Goal: Task Accomplishment & Management: Manage account settings

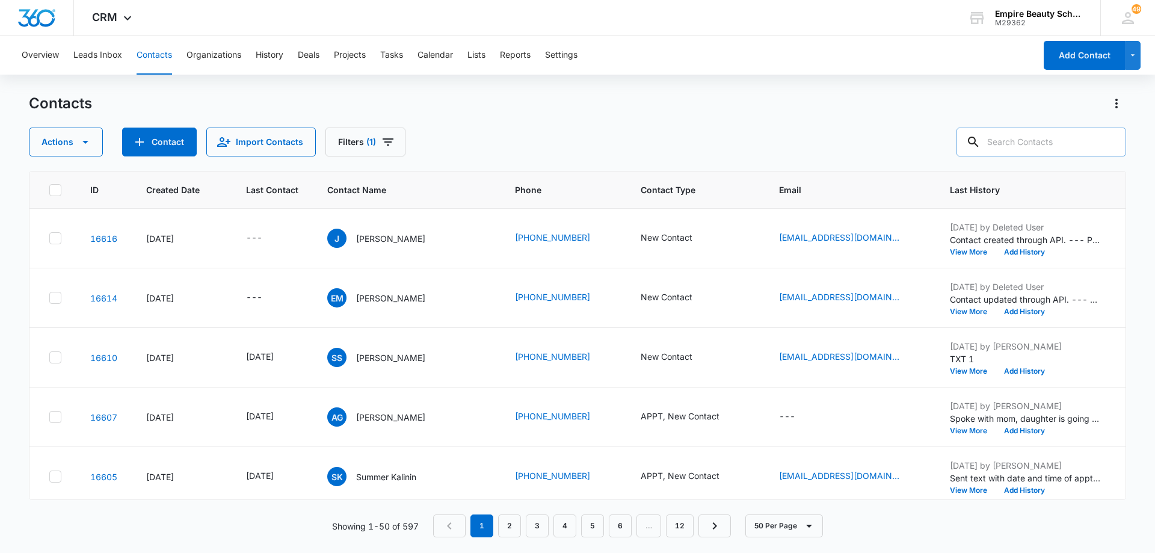
click at [1027, 145] on input "text" at bounding box center [1042, 142] width 170 height 29
type input "[PERSON_NAME]"
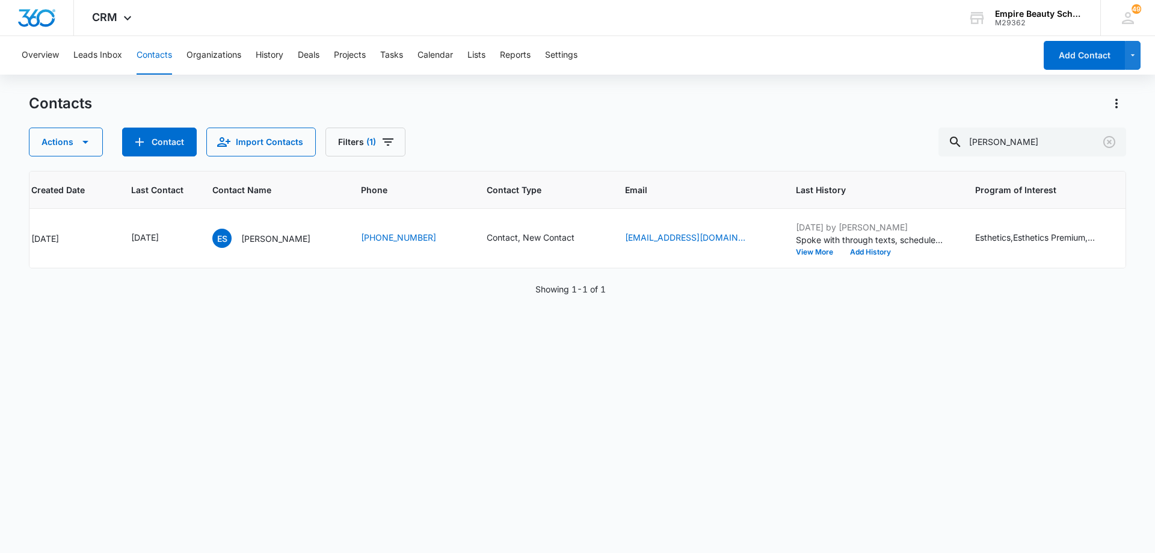
scroll to position [0, 113]
click at [182, 238] on icon "Last Contact - 1754956800 - Select to Edit Field" at bounding box center [174, 238] width 14 height 14
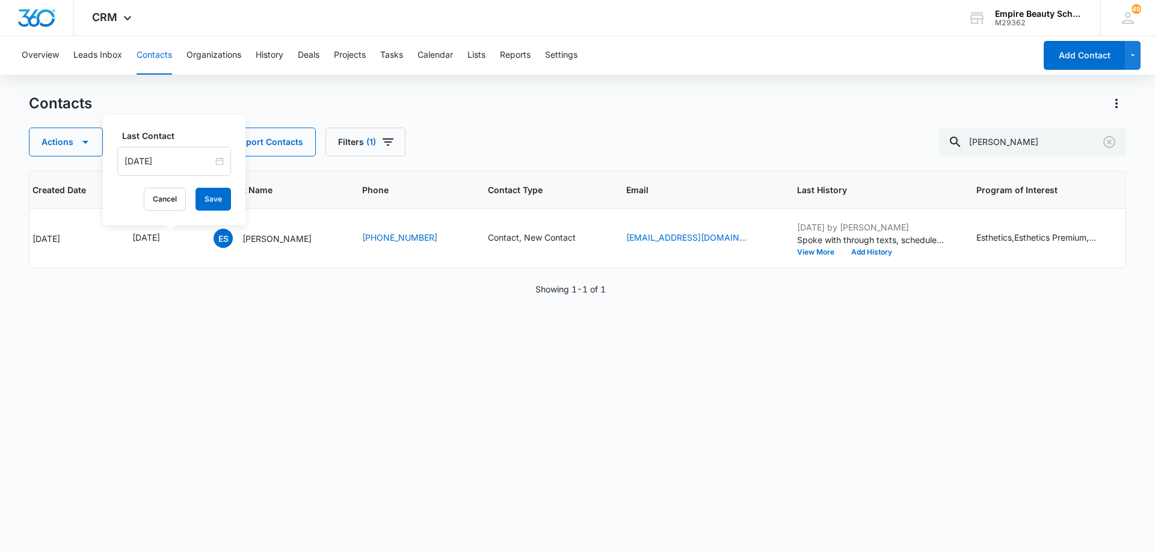
click at [197, 161] on input "[DATE]" at bounding box center [169, 161] width 88 height 13
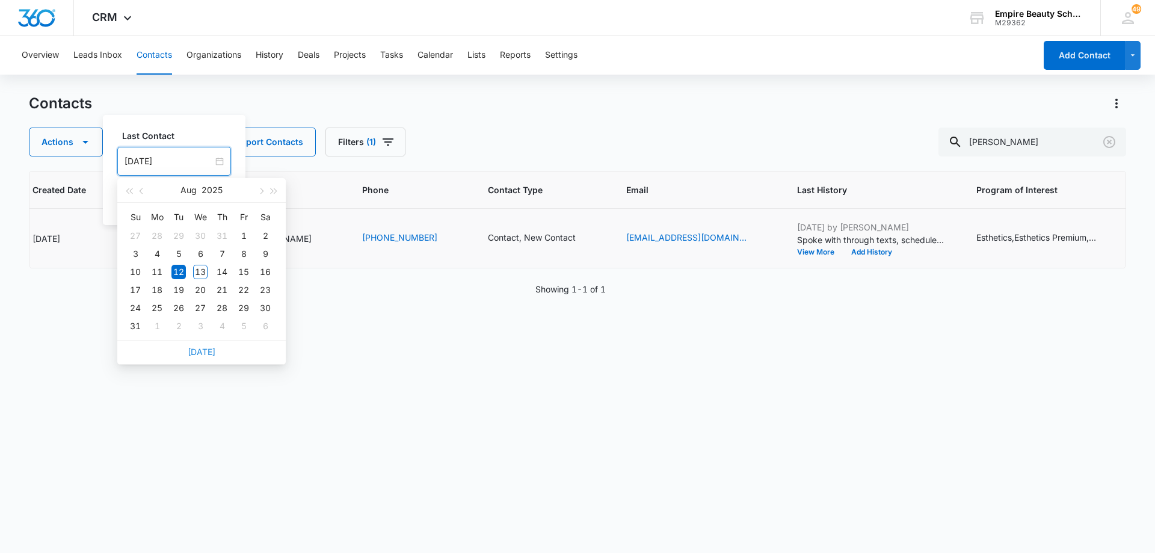
click at [206, 352] on link "[DATE]" at bounding box center [202, 352] width 28 height 10
type input "[DATE]"
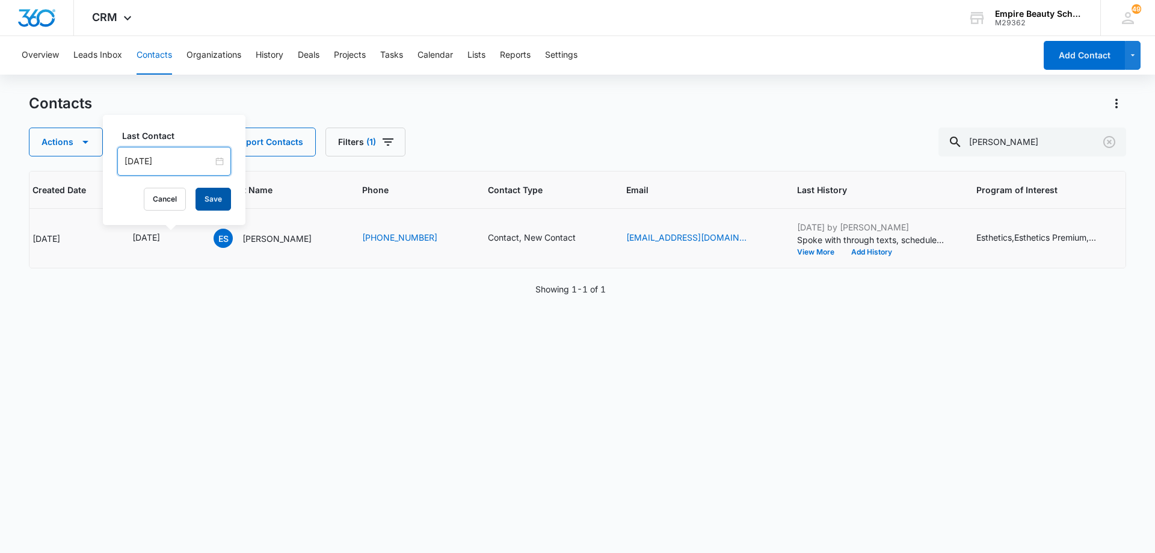
click at [216, 200] on button "Save" at bounding box center [214, 199] width 36 height 23
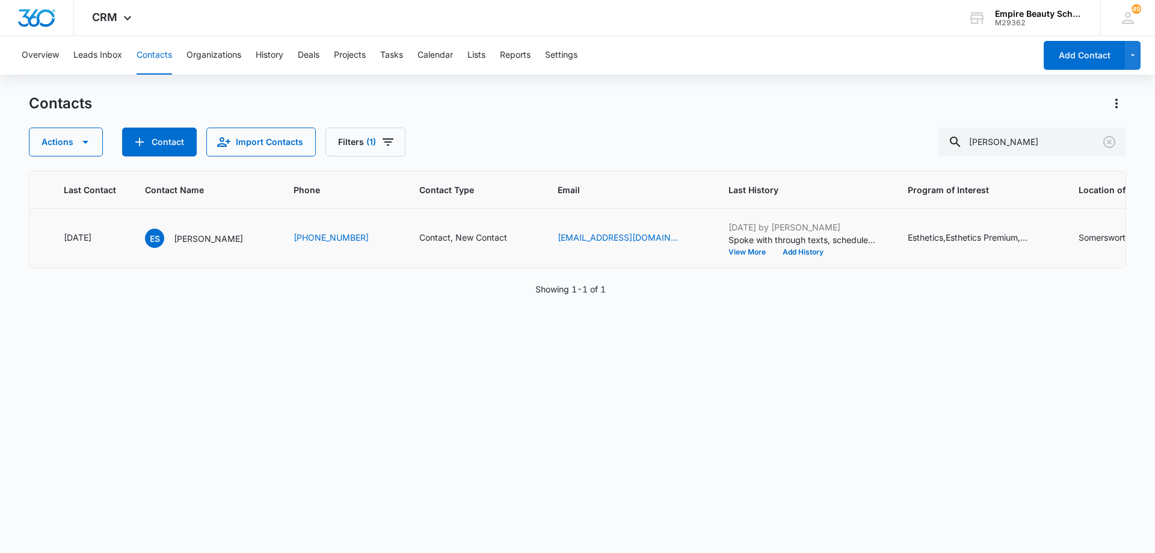
scroll to position [0, 191]
click at [719, 251] on button "View More" at bounding box center [742, 252] width 46 height 7
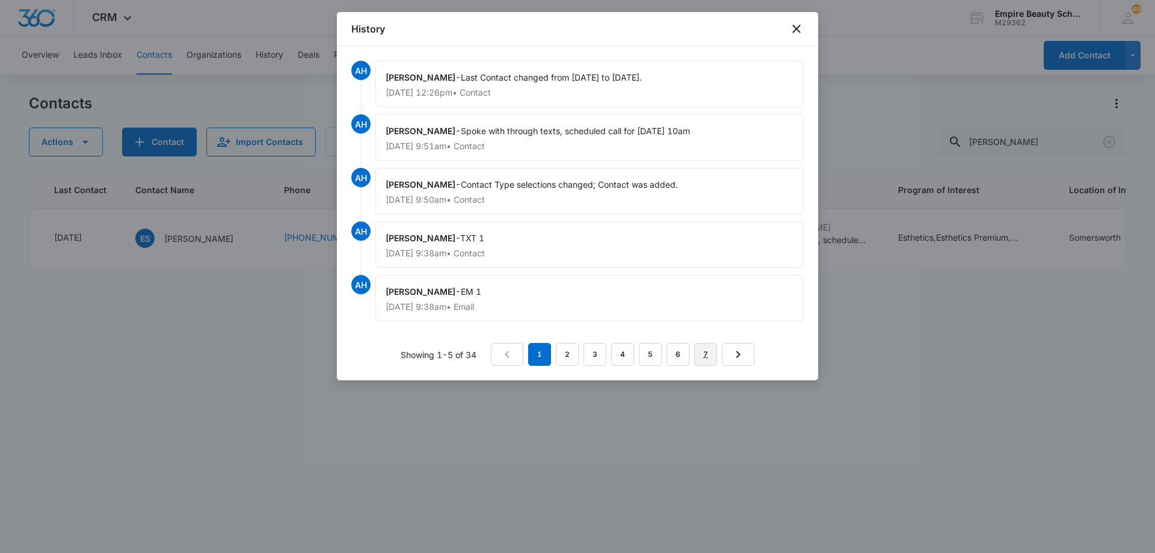
click at [703, 354] on link "7" at bounding box center [705, 354] width 23 height 23
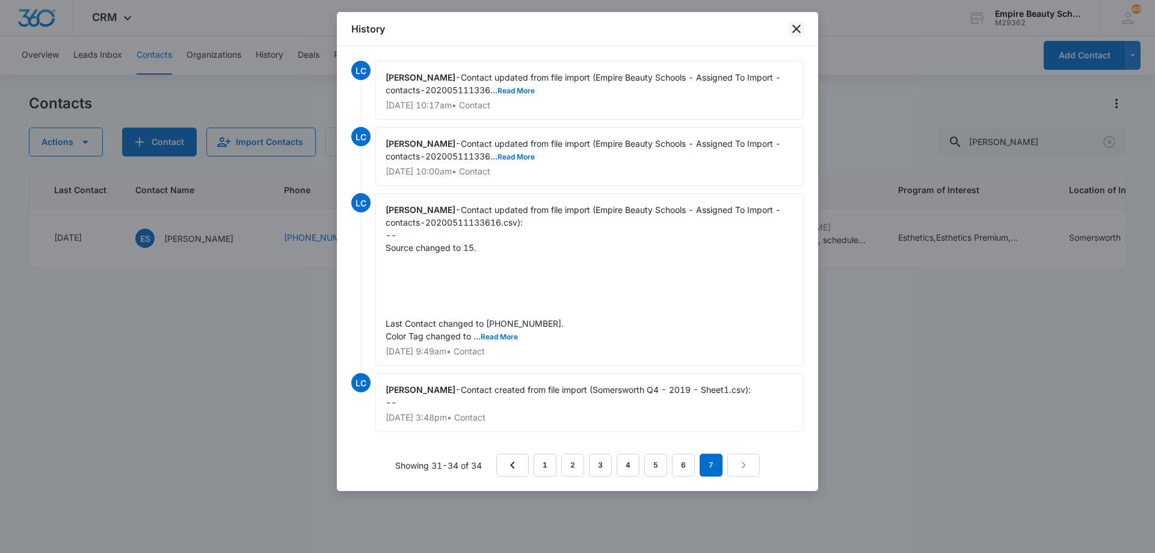
drag, startPoint x: 794, startPoint y: 27, endPoint x: 779, endPoint y: 91, distance: 65.7
click at [794, 28] on icon "close" at bounding box center [796, 29] width 14 height 14
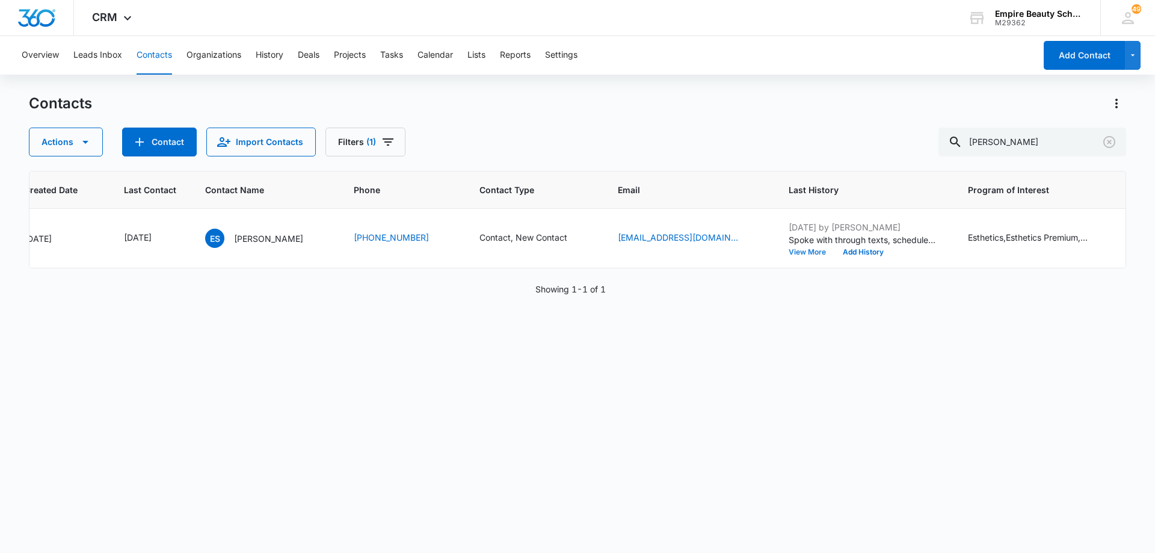
scroll to position [0, 117]
click at [178, 237] on icon "Last Contact - 1755043200 - Select to Edit Field" at bounding box center [170, 238] width 14 height 14
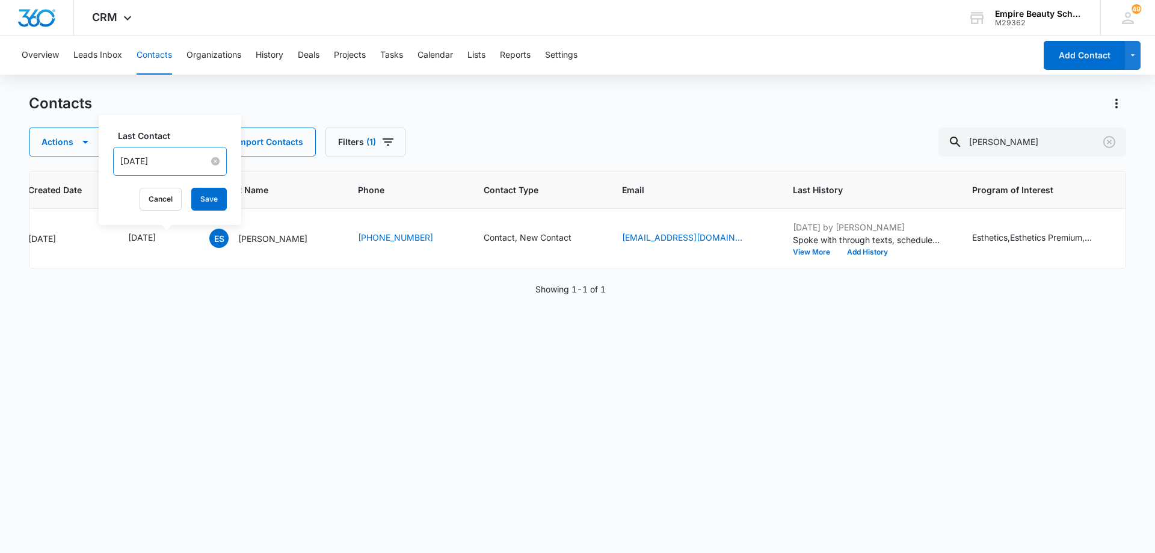
click at [179, 162] on input "[DATE]" at bounding box center [164, 161] width 88 height 13
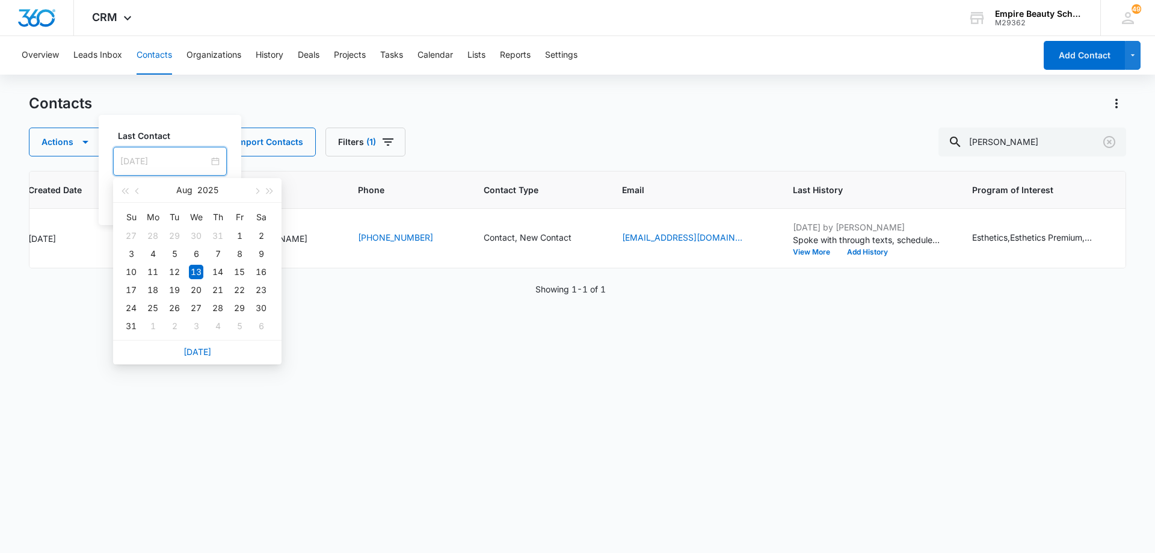
type input "[DATE]"
drag, startPoint x: 194, startPoint y: 350, endPoint x: 197, endPoint y: 304, distance: 45.8
click at [196, 350] on link "[DATE]" at bounding box center [198, 352] width 28 height 10
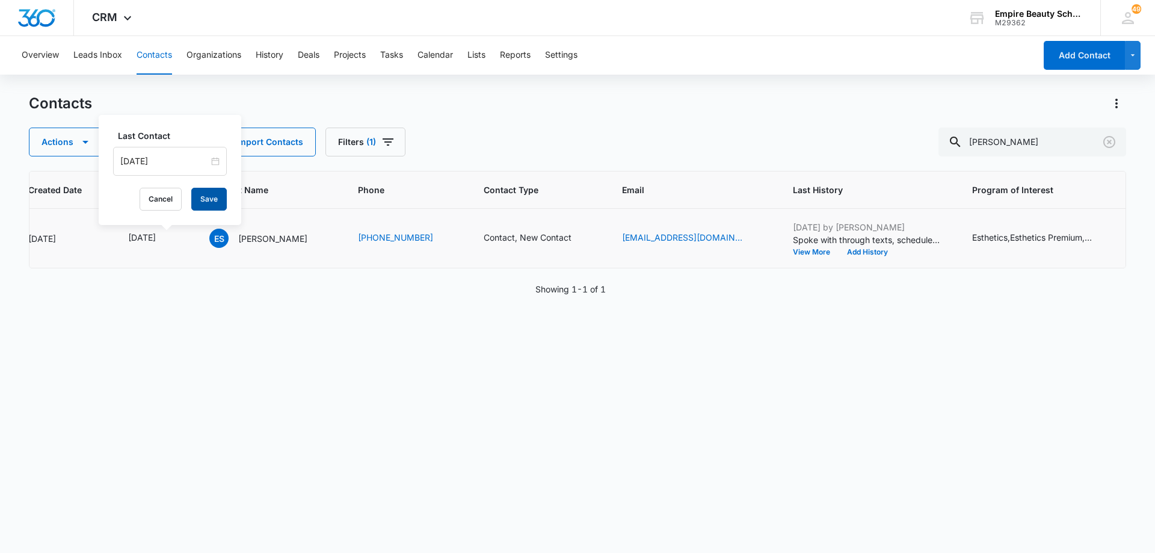
click at [206, 199] on button "Save" at bounding box center [209, 199] width 36 height 23
click at [591, 236] on icon "Contact Type - Contact, New Contact - Select to Edit Field" at bounding box center [586, 238] width 11 height 11
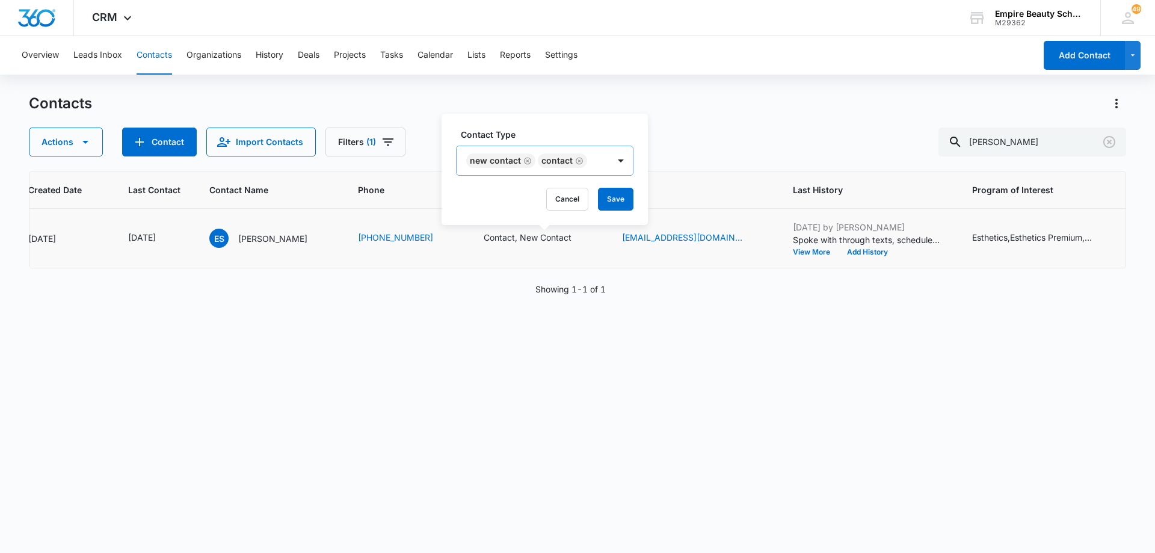
click at [577, 160] on icon "Remove Contact" at bounding box center [579, 160] width 8 height 9
click at [579, 161] on div at bounding box center [569, 160] width 24 height 29
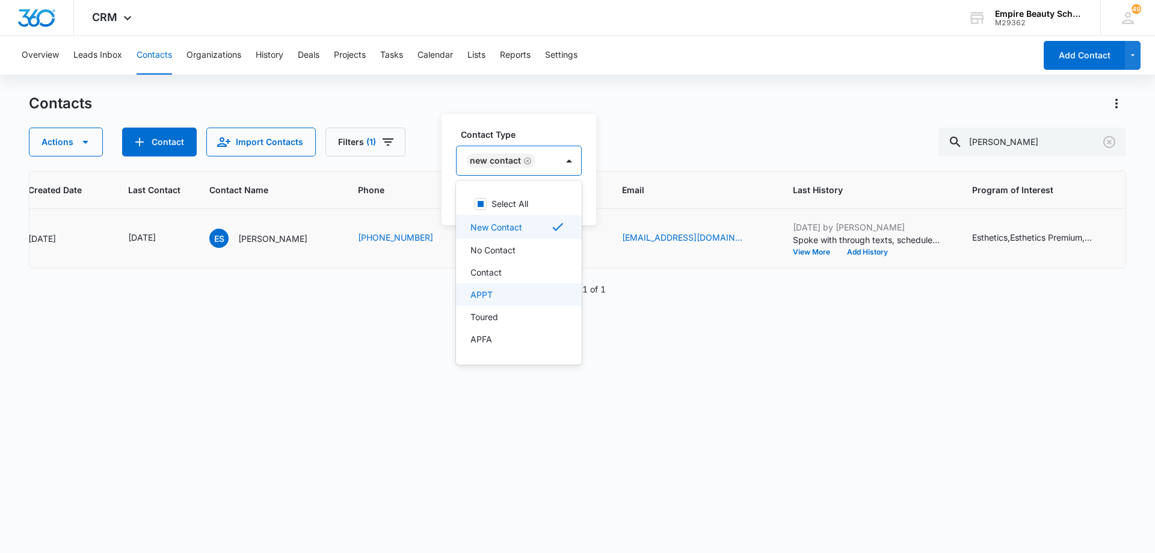
click at [520, 297] on div "APPT" at bounding box center [518, 294] width 94 height 13
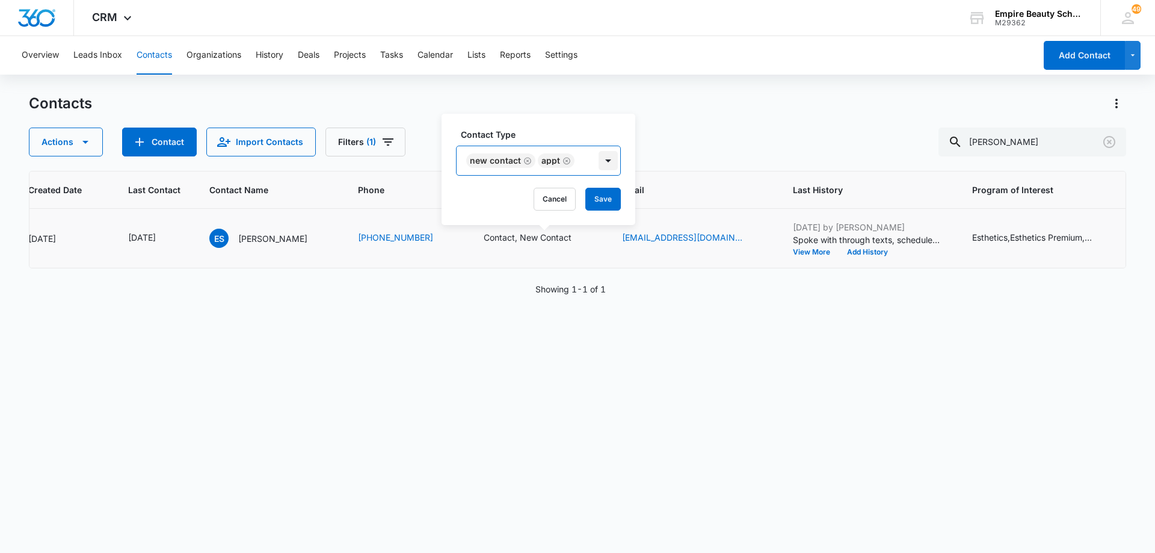
click at [599, 159] on div at bounding box center [608, 160] width 19 height 19
click at [601, 197] on button "Save" at bounding box center [603, 199] width 36 height 23
click at [854, 247] on div "[DATE] by [PERSON_NAME] Spoke with through texts, scheduled call for [DATE] 10a…" at bounding box center [868, 238] width 150 height 35
click at [850, 254] on button "Add History" at bounding box center [859, 252] width 58 height 7
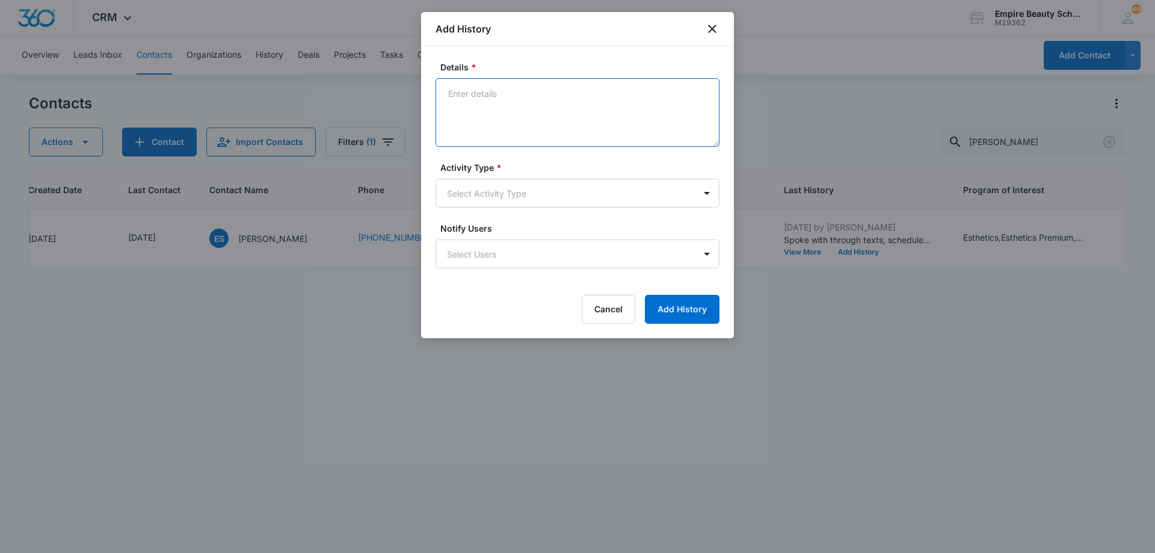
click at [595, 106] on textarea "Details *" at bounding box center [578, 112] width 284 height 69
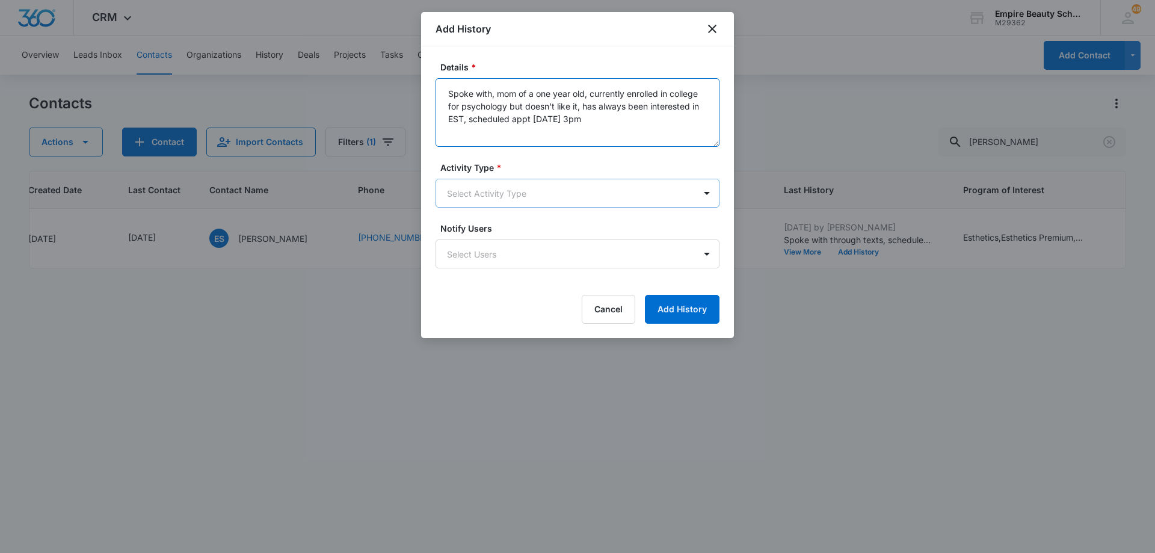
type textarea "Spoke with, mom of a one year old, currently enrolled in college for psychology…"
click at [560, 199] on body "CRM Apps Forms CRM Email Shop Payments POS Files Brand Settings Empire Beauty S…" at bounding box center [577, 276] width 1155 height 553
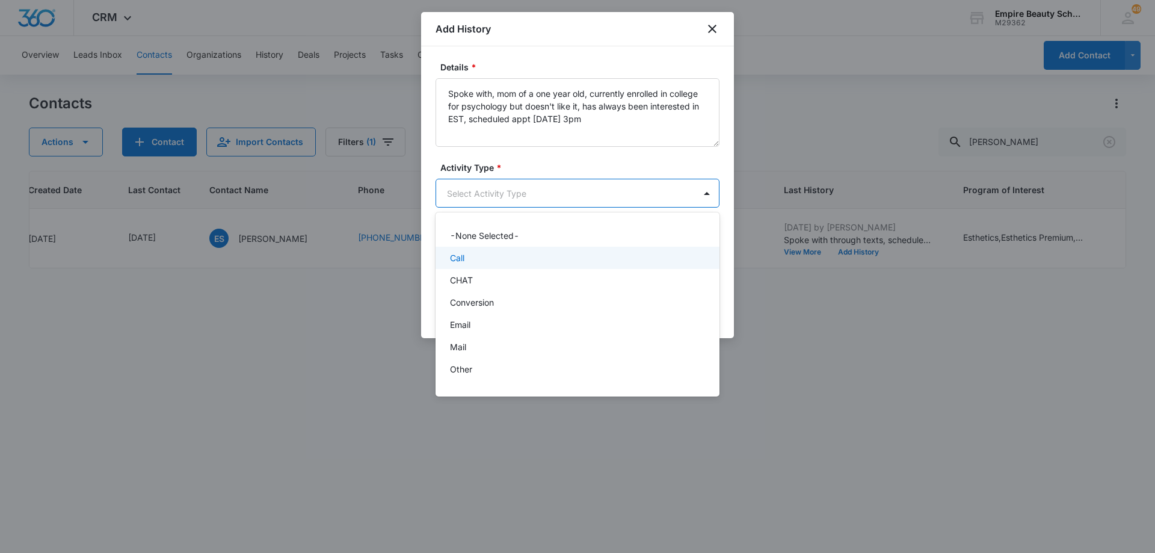
click at [542, 266] on div "Call" at bounding box center [578, 258] width 284 height 22
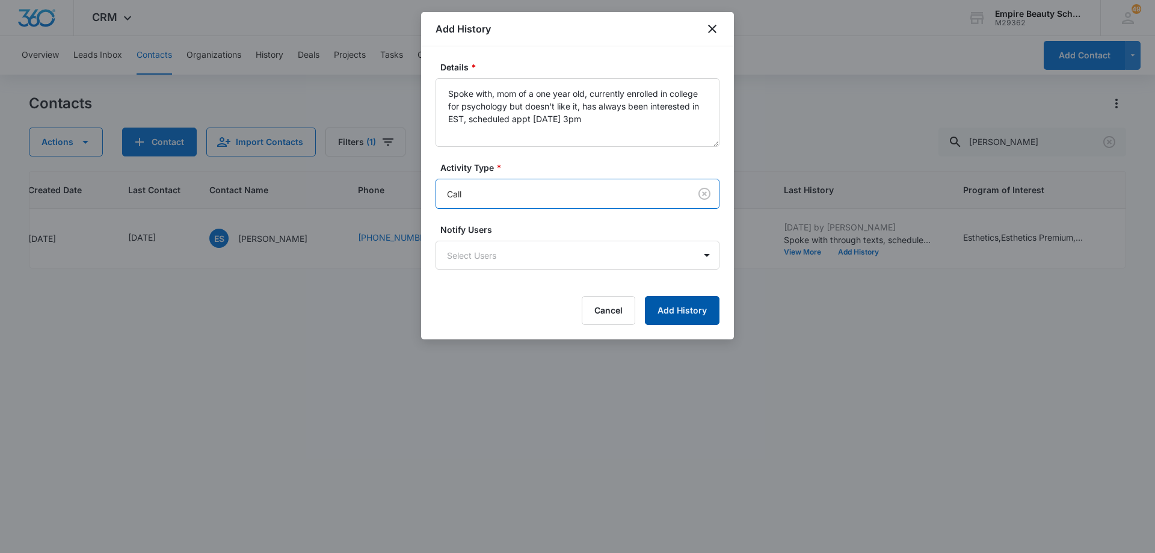
click at [696, 312] on button "Add History" at bounding box center [682, 310] width 75 height 29
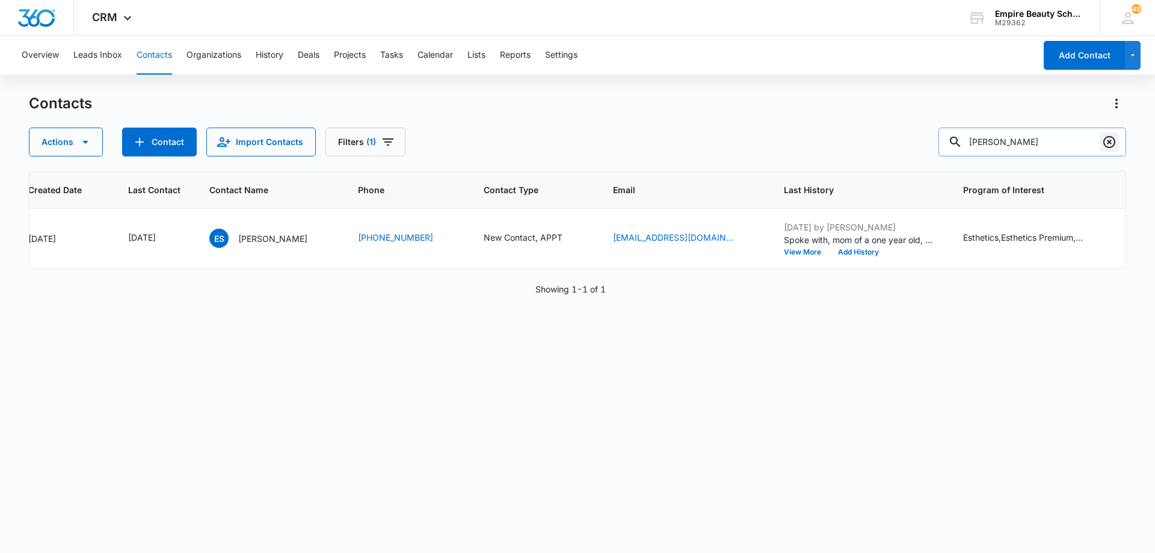
click at [1111, 138] on icon "Clear" at bounding box center [1109, 142] width 14 height 14
